Goal: Find specific page/section: Find specific page/section

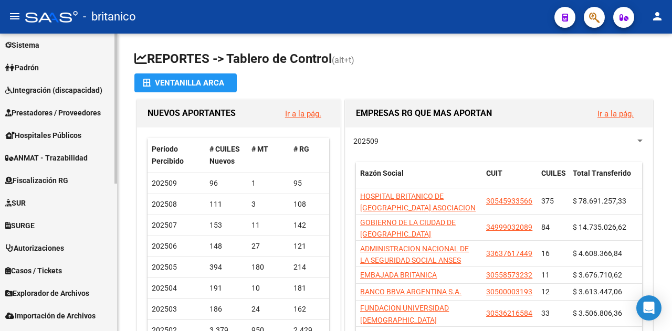
scroll to position [293, 0]
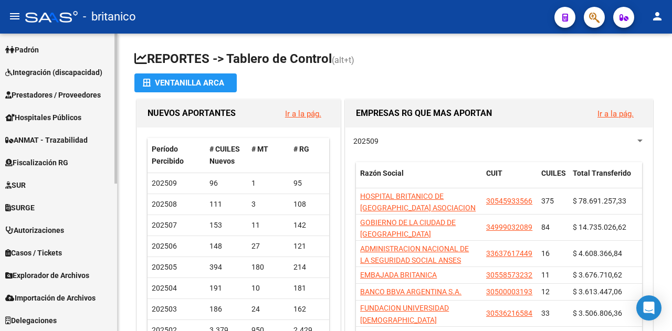
click at [40, 271] on span "Explorador de Archivos" at bounding box center [47, 276] width 84 height 12
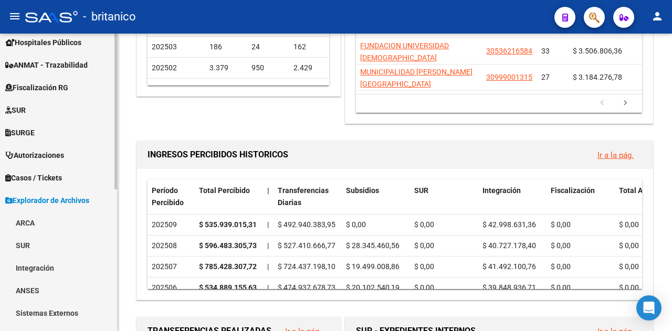
scroll to position [271, 0]
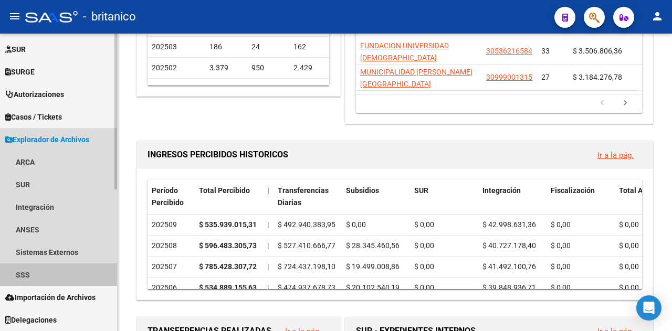
click at [23, 272] on link "SSS" at bounding box center [58, 275] width 117 height 23
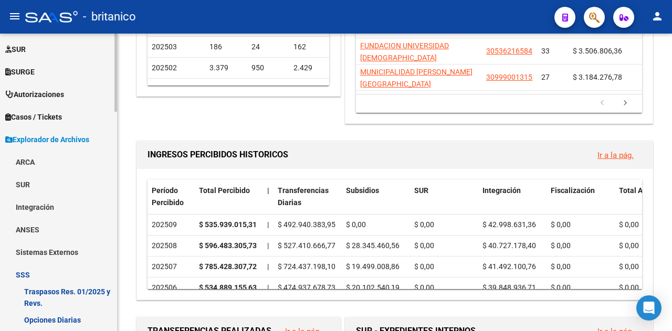
scroll to position [481, 0]
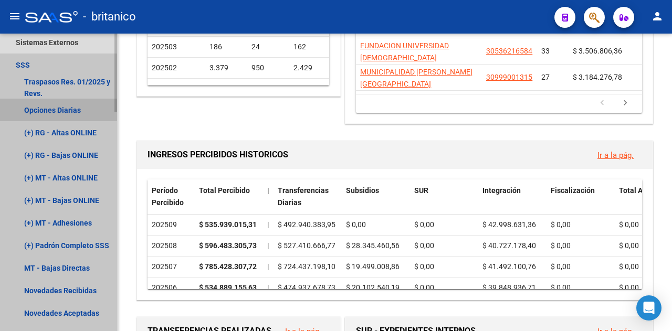
click at [45, 113] on link "Opciones Diarias" at bounding box center [58, 110] width 117 height 23
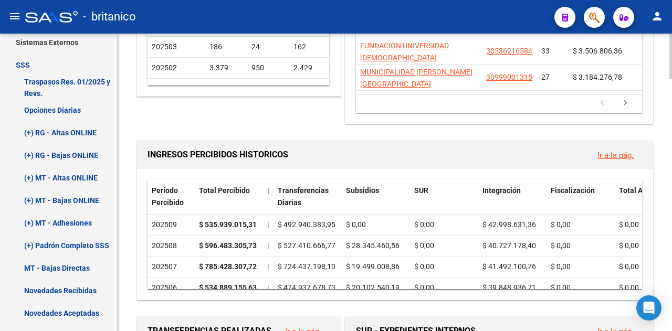
scroll to position [246, 0]
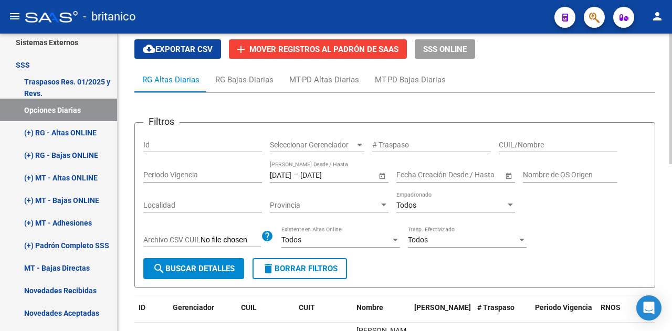
scroll to position [105, 0]
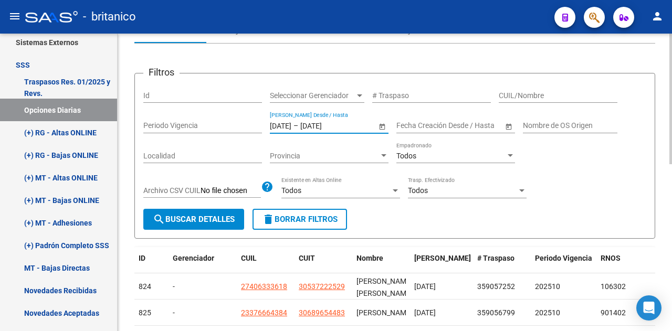
click at [329, 123] on input "[DATE]" at bounding box center [325, 125] width 51 height 9
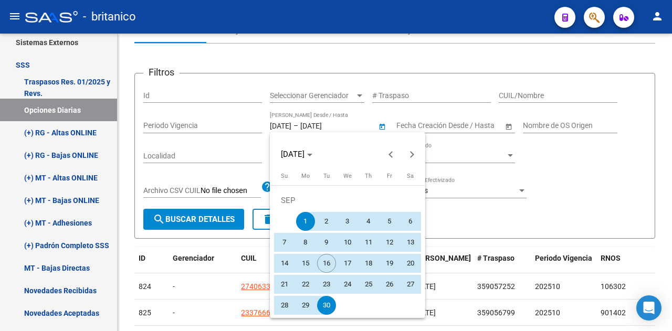
click at [282, 264] on span "14" at bounding box center [284, 263] width 19 height 19
type input "[DATE]"
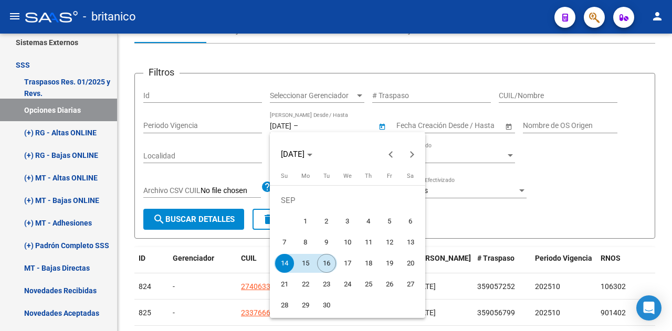
click at [330, 265] on span "16" at bounding box center [326, 263] width 19 height 19
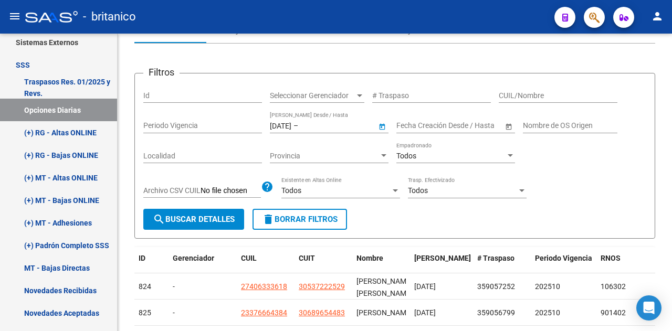
type input "[DATE]"
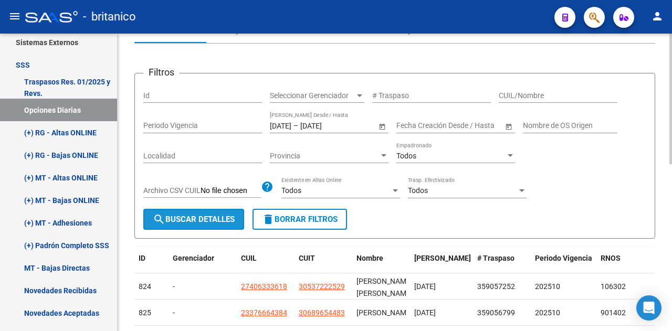
click at [192, 223] on span "search Buscar Detalles" at bounding box center [194, 219] width 82 height 9
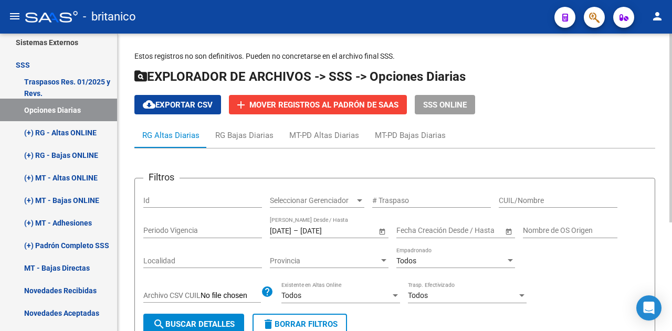
click at [196, 104] on span "cloud_download Exportar CSV" at bounding box center [178, 104] width 70 height 9
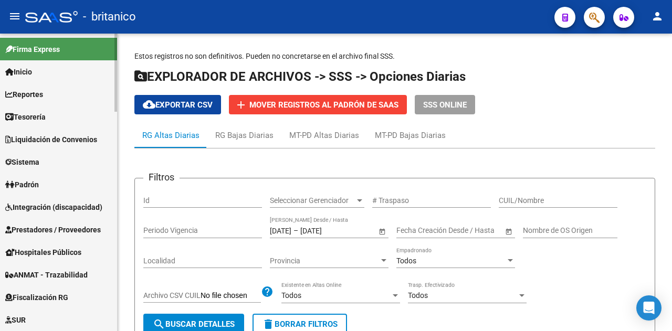
click at [38, 137] on span "Liquidación de Convenios" at bounding box center [51, 140] width 92 height 12
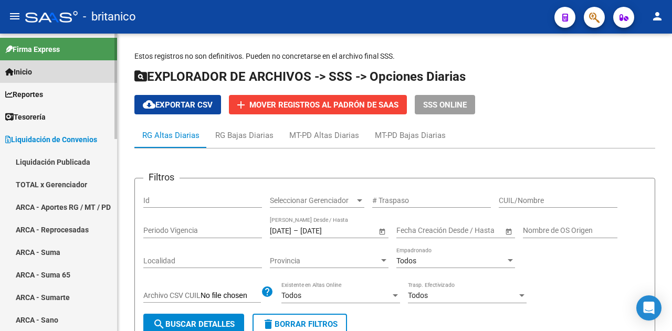
click at [29, 71] on span "Inicio" at bounding box center [18, 72] width 27 height 12
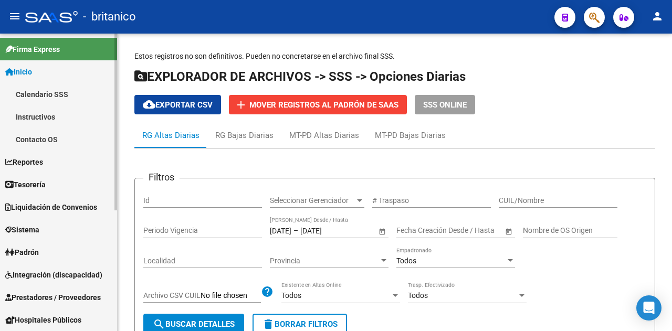
click at [12, 69] on icon at bounding box center [9, 71] width 8 height 7
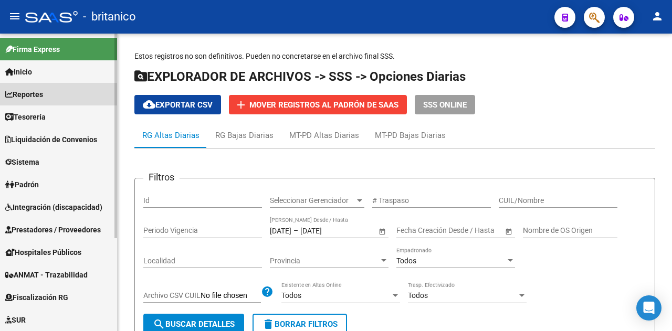
click at [29, 97] on span "Reportes" at bounding box center [24, 95] width 38 height 12
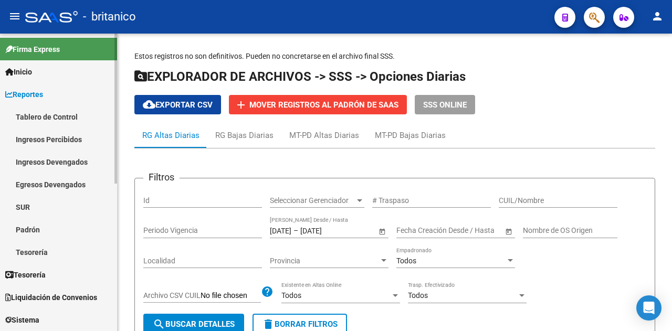
click at [24, 97] on span "Reportes" at bounding box center [24, 95] width 38 height 12
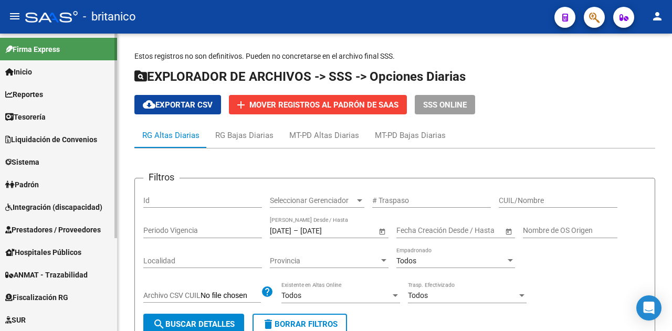
click at [29, 134] on span "Liquidación de Convenios" at bounding box center [51, 140] width 92 height 12
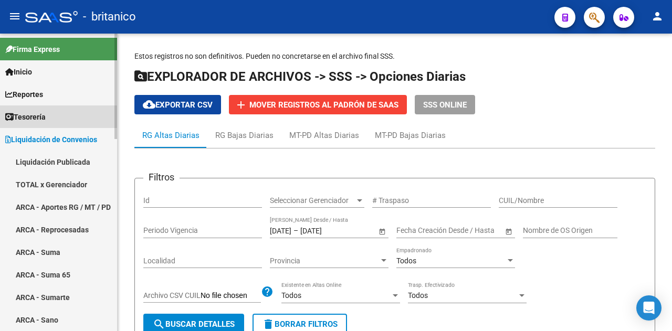
click at [29, 117] on span "Tesorería" at bounding box center [25, 117] width 40 height 12
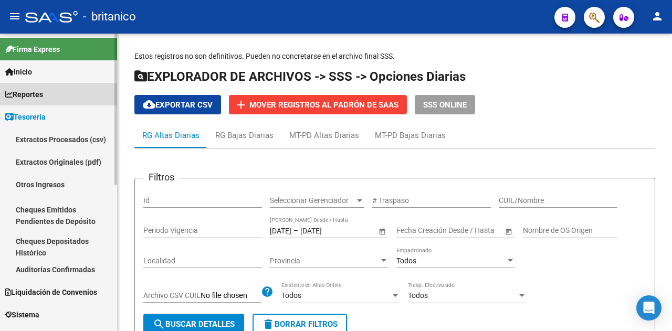
click at [31, 93] on span "Reportes" at bounding box center [24, 95] width 38 height 12
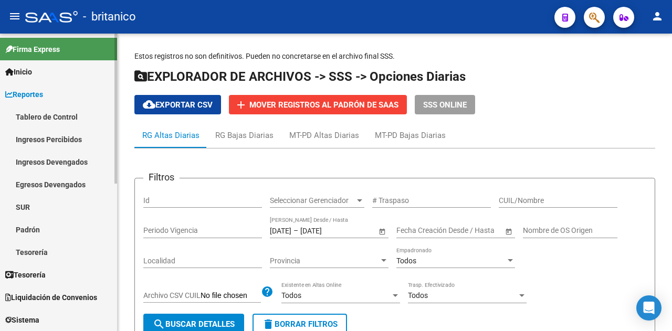
click at [40, 116] on link "Tablero de Control" at bounding box center [58, 117] width 117 height 23
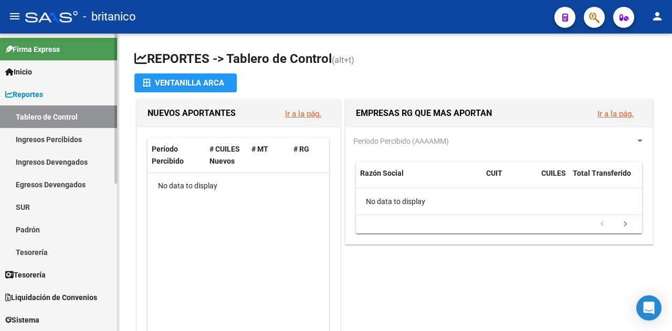
click at [37, 138] on link "Ingresos Percibidos" at bounding box center [58, 139] width 117 height 23
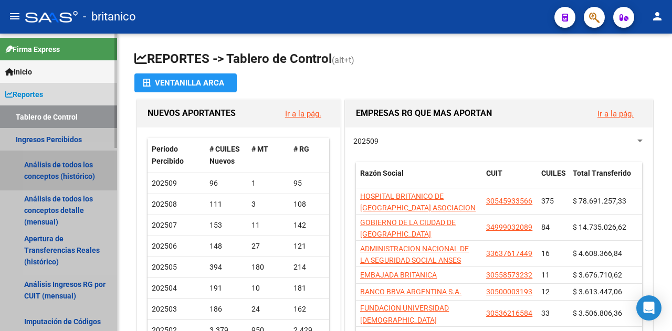
click at [57, 176] on link "Análisis de todos los conceptos (histórico)" at bounding box center [58, 171] width 117 height 40
